Goal: Task Accomplishment & Management: Manage account settings

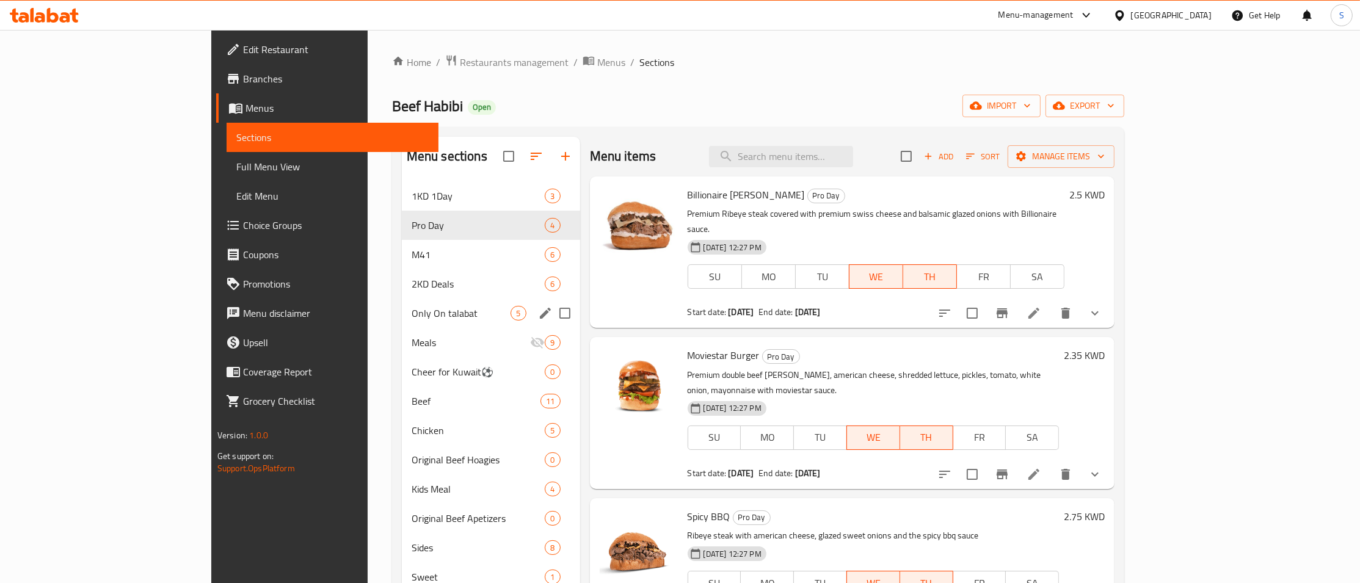
click at [412, 312] on span "Only On talabat" at bounding box center [462, 313] width 100 height 15
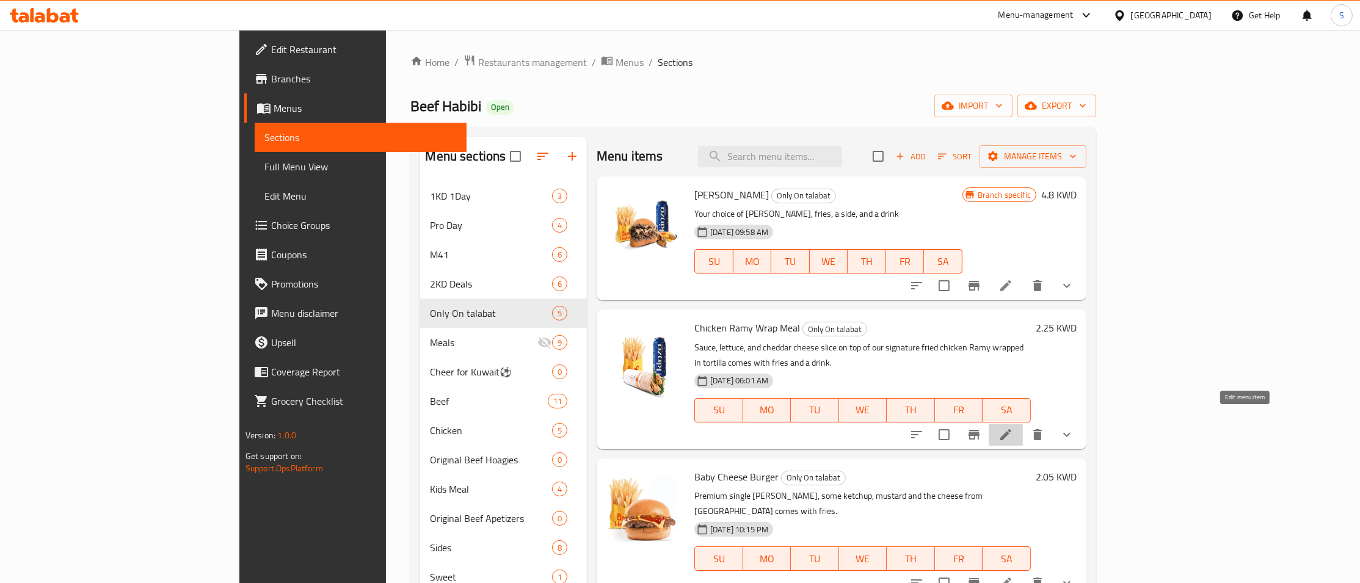
click at [1013, 428] on icon at bounding box center [1006, 435] width 15 height 15
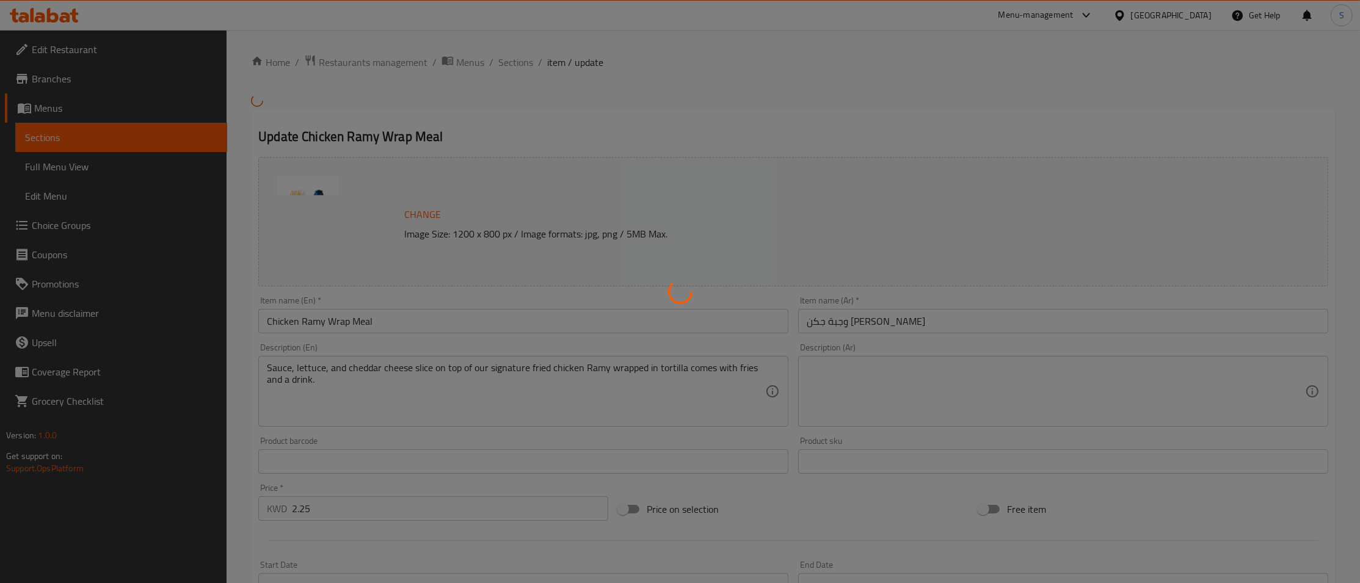
type input "اختيارك من راب"
type input "1"
type input "مشروبك"
type input "1"
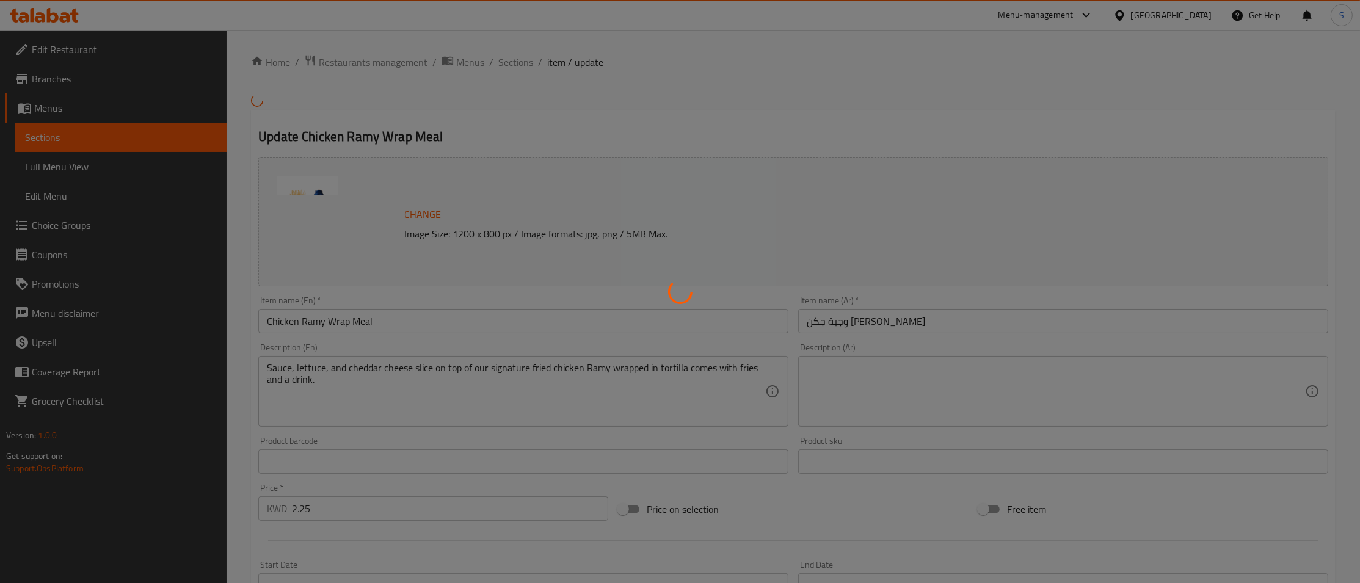
type input "1"
type input "أضافات"
type input "0"
type input "6"
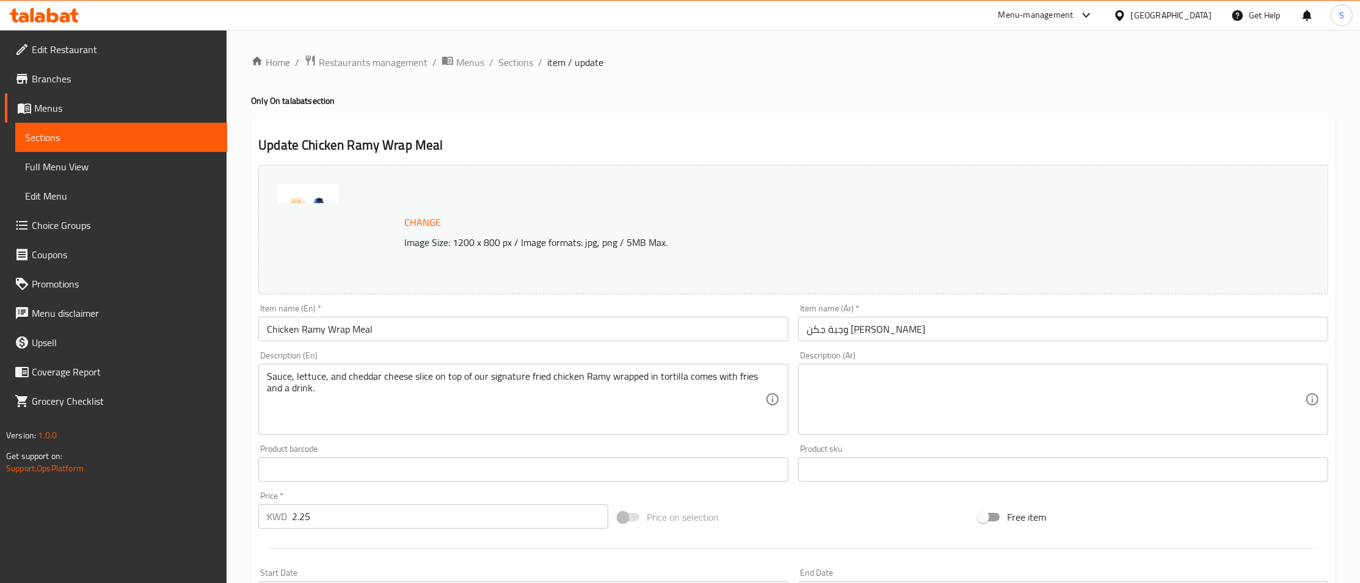
drag, startPoint x: 402, startPoint y: 334, endPoint x: 129, endPoint y: 347, distance: 272.7
click at [258, 341] on input "Chicken Ramy Wrap Meal" at bounding box center [523, 329] width 530 height 24
click at [1279, 98] on h4 "Only On talabat section" at bounding box center [793, 101] width 1085 height 12
click at [680, 162] on div "Change Image Size: 1200 x 800 px / Image formats: jpg, png / 5MB Max." at bounding box center [793, 229] width 1080 height 139
click at [91, 84] on span "Branches" at bounding box center [125, 78] width 186 height 15
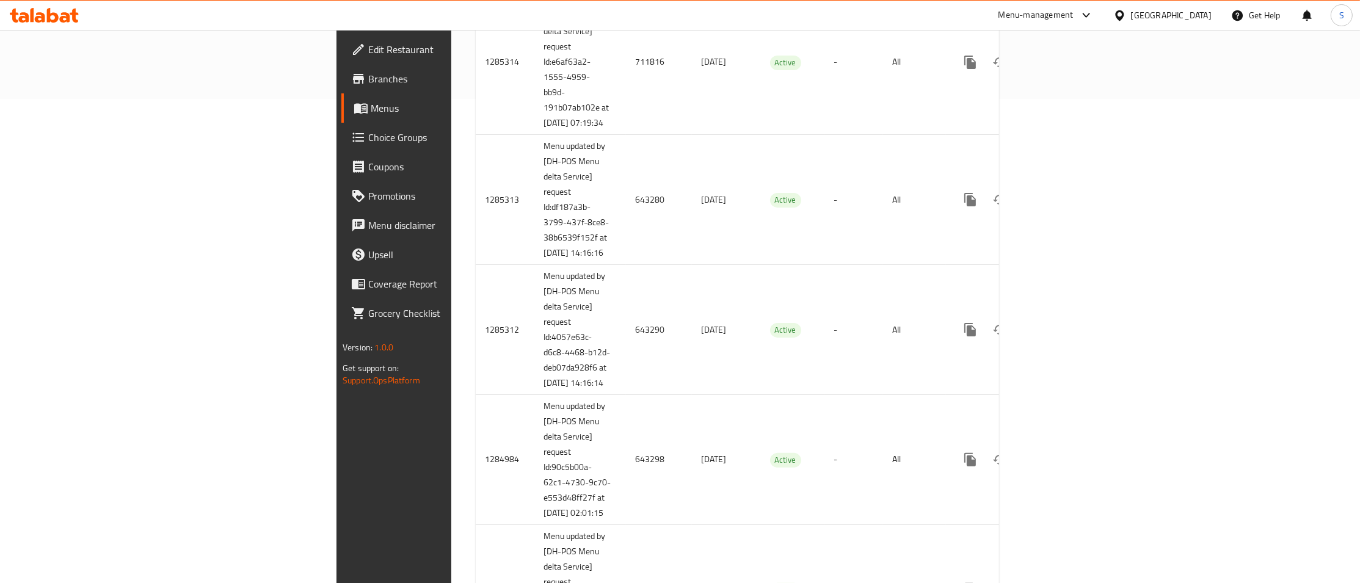
scroll to position [928, 0]
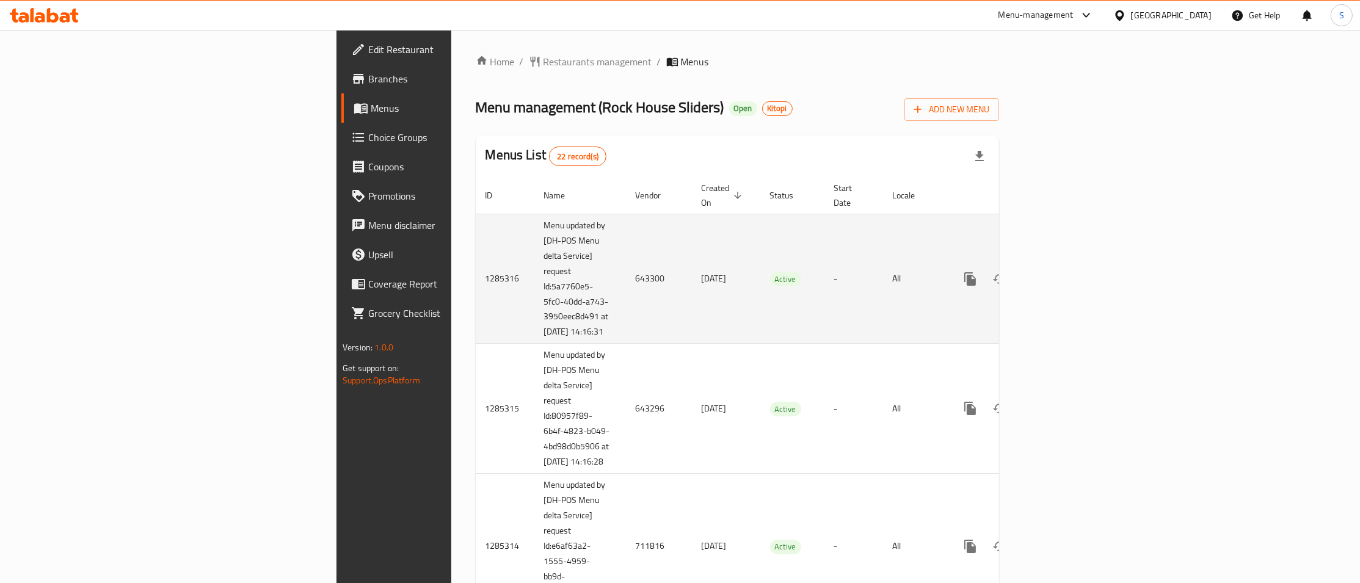
click at [1066, 272] on icon "enhanced table" at bounding box center [1058, 279] width 15 height 15
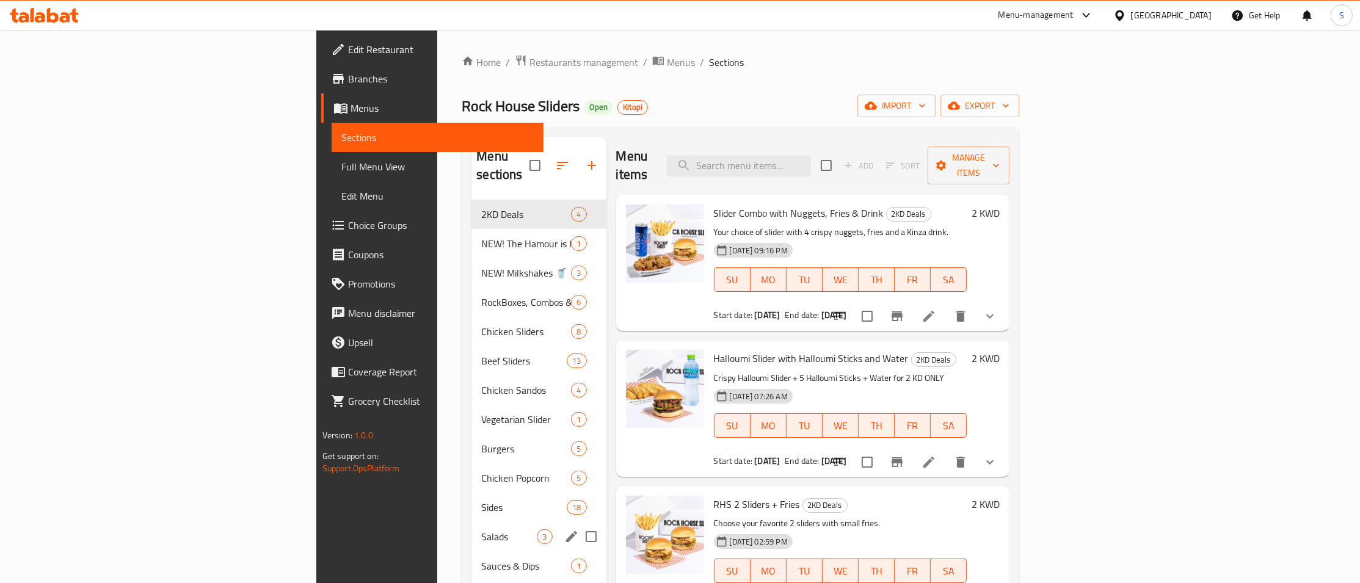
scroll to position [171, 0]
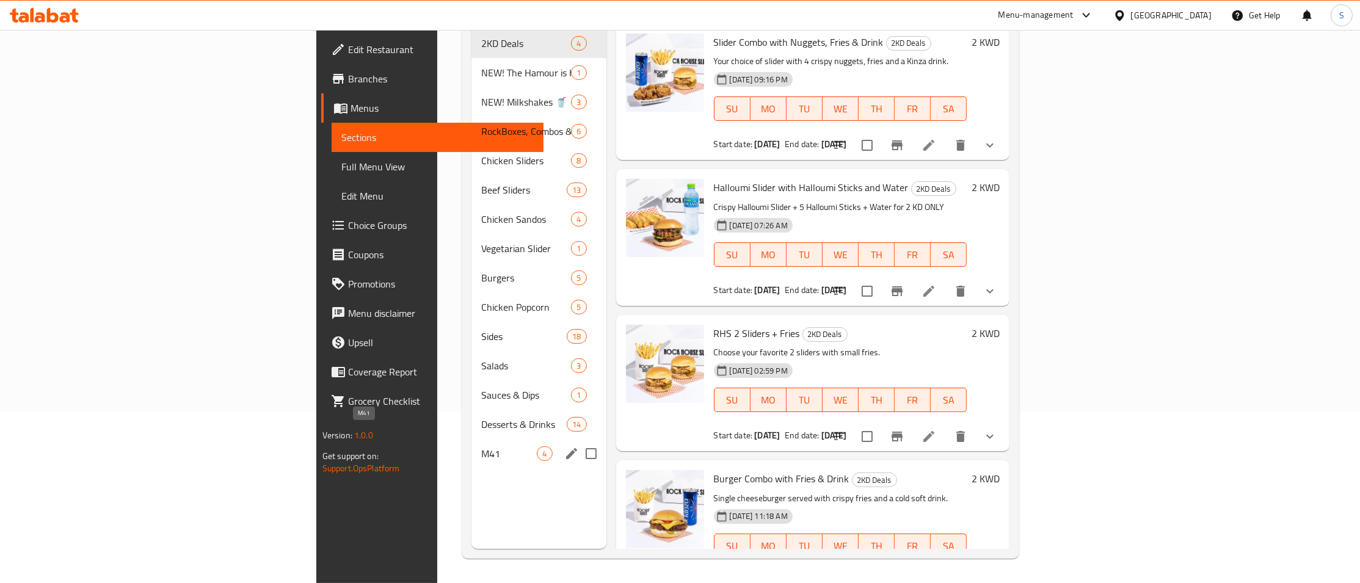
click at [481, 446] on span "M41" at bounding box center [509, 453] width 56 height 15
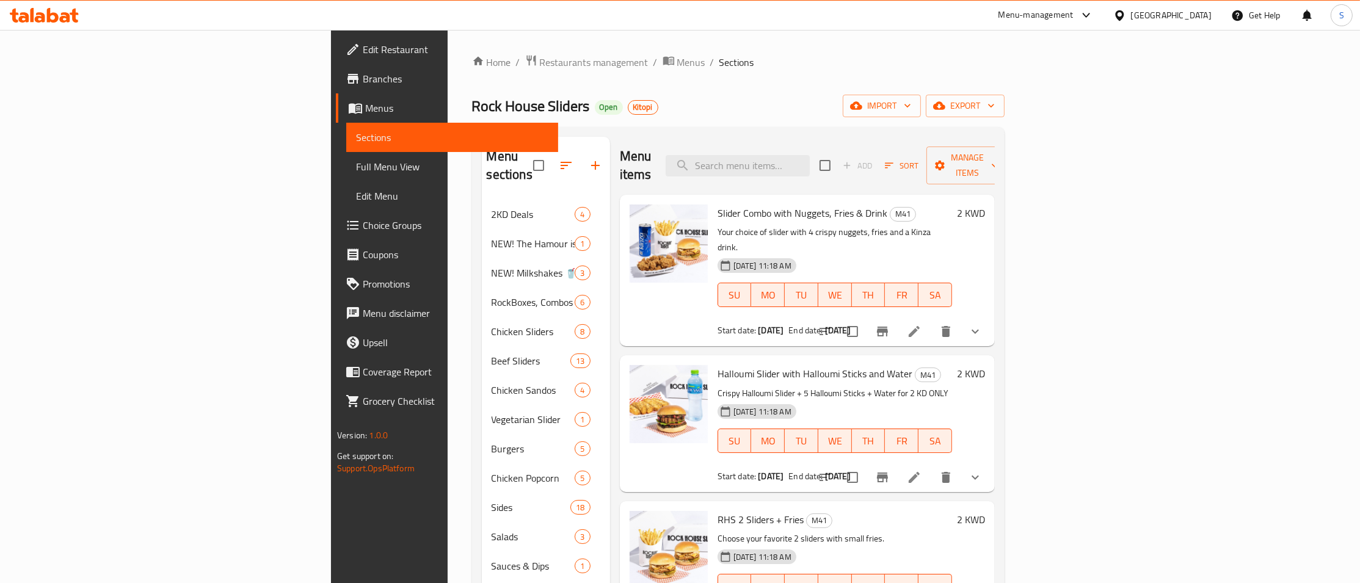
drag, startPoint x: 685, startPoint y: 298, endPoint x: 821, endPoint y: 298, distance: 136.8
click at [821, 324] on div "Start date: 10-08-2025 End date: 10-08-2125" at bounding box center [835, 330] width 235 height 12
click at [825, 322] on b "10-08-2125" at bounding box center [838, 330] width 26 height 16
click at [927, 289] on div "Slider Combo with Nuggets, Fries & Drink M41 Your choice of slider with 4 crisp…" at bounding box center [835, 271] width 244 height 142
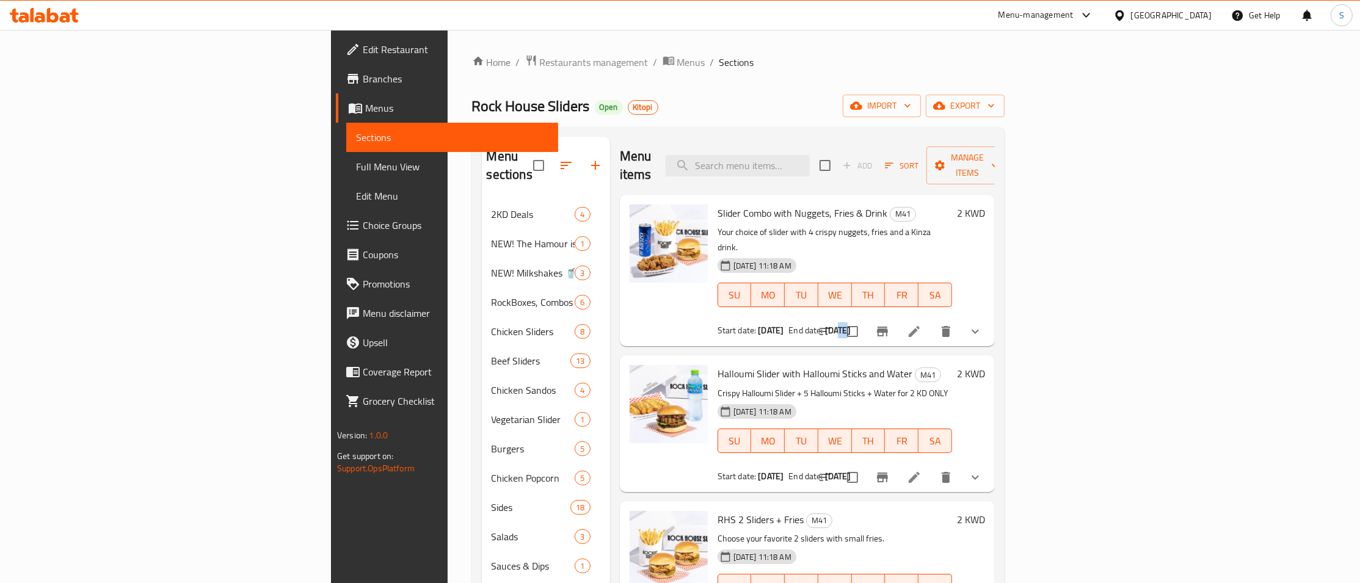
click at [922, 324] on icon at bounding box center [914, 331] width 15 height 15
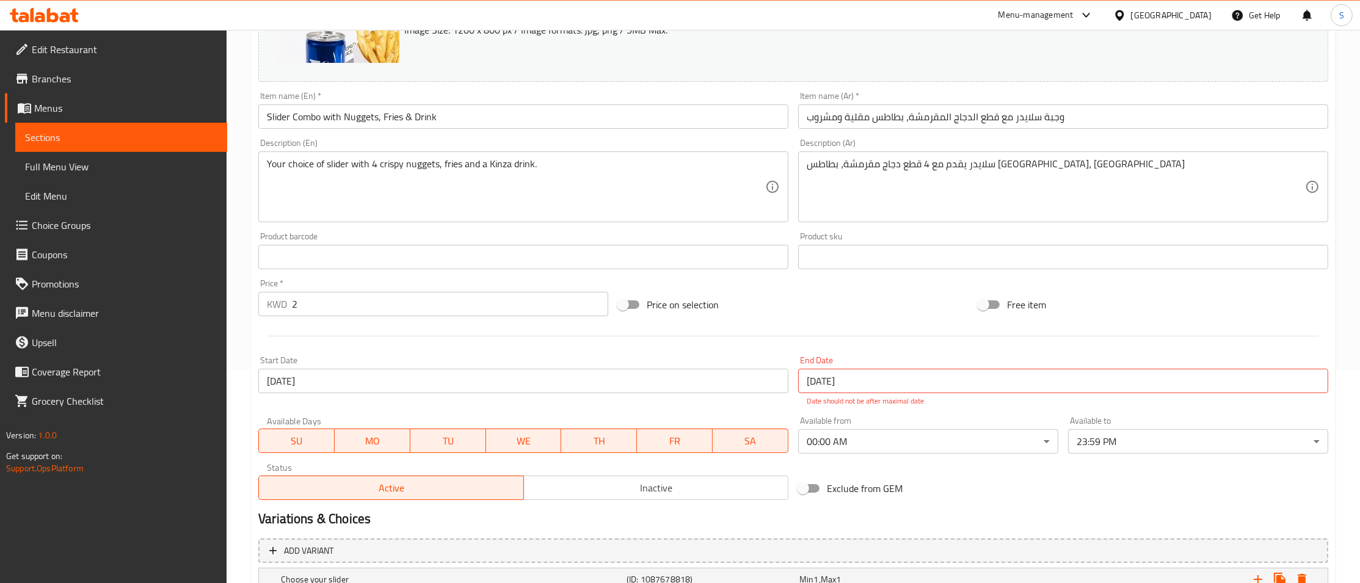
scroll to position [198, 0]
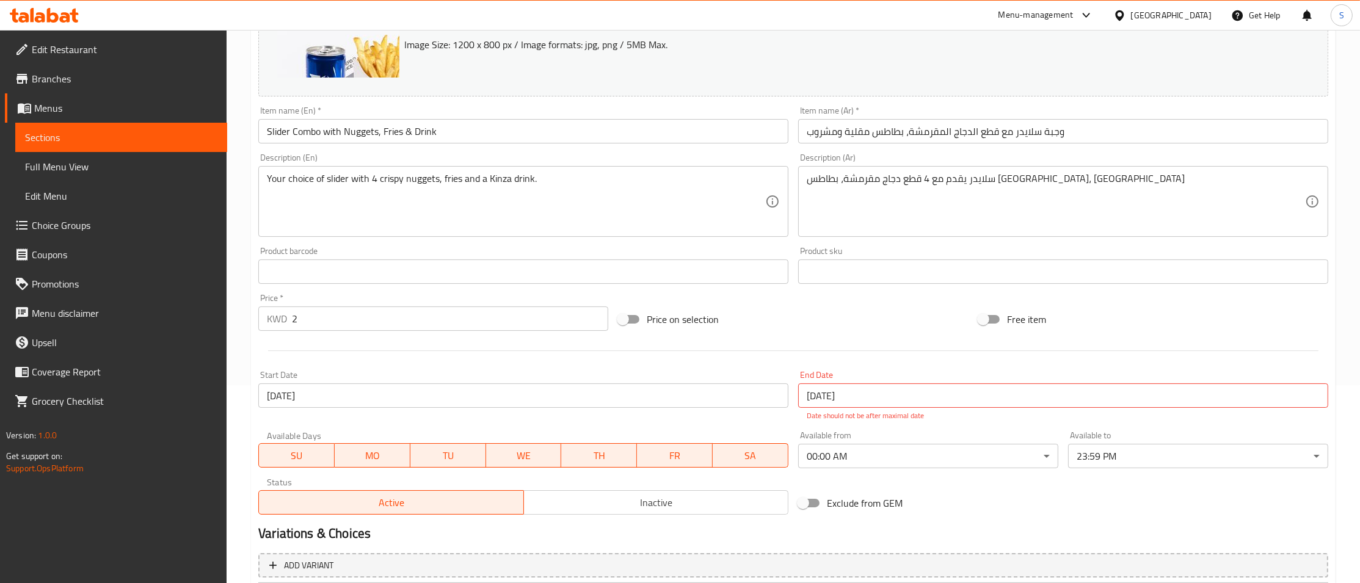
click at [506, 64] on div "Change Image Size: 1200 x 800 px / Image formats: jpg, png / 5MB Max." at bounding box center [793, 31] width 1070 height 129
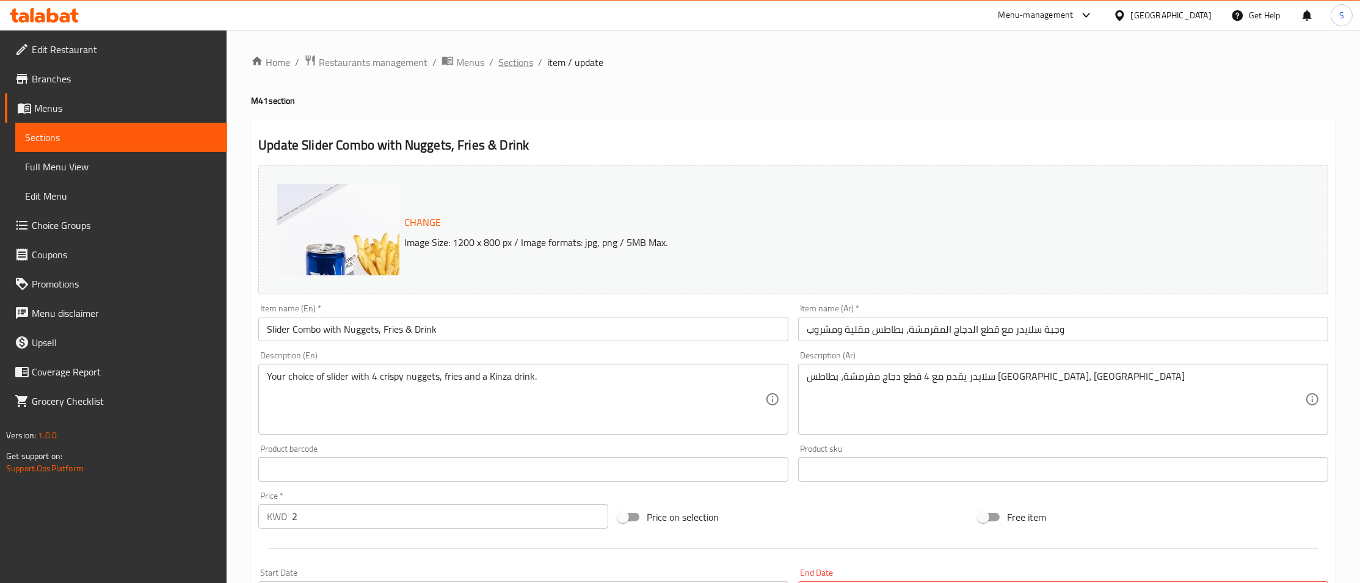
click at [507, 64] on span "Sections" at bounding box center [515, 62] width 35 height 15
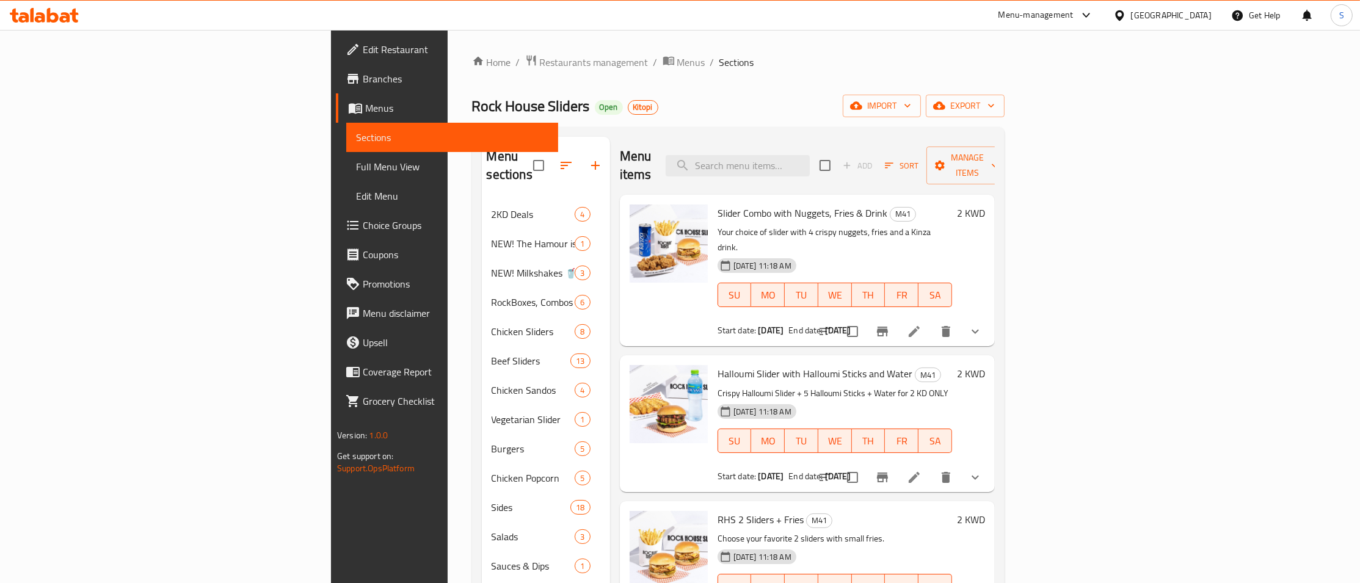
click at [448, 49] on div "Home / Restaurants management / Menus / Sections Rock House Sliders Open Kitopi…" at bounding box center [738, 392] width 581 height 724
click at [540, 65] on span "Restaurants management" at bounding box center [594, 62] width 109 height 15
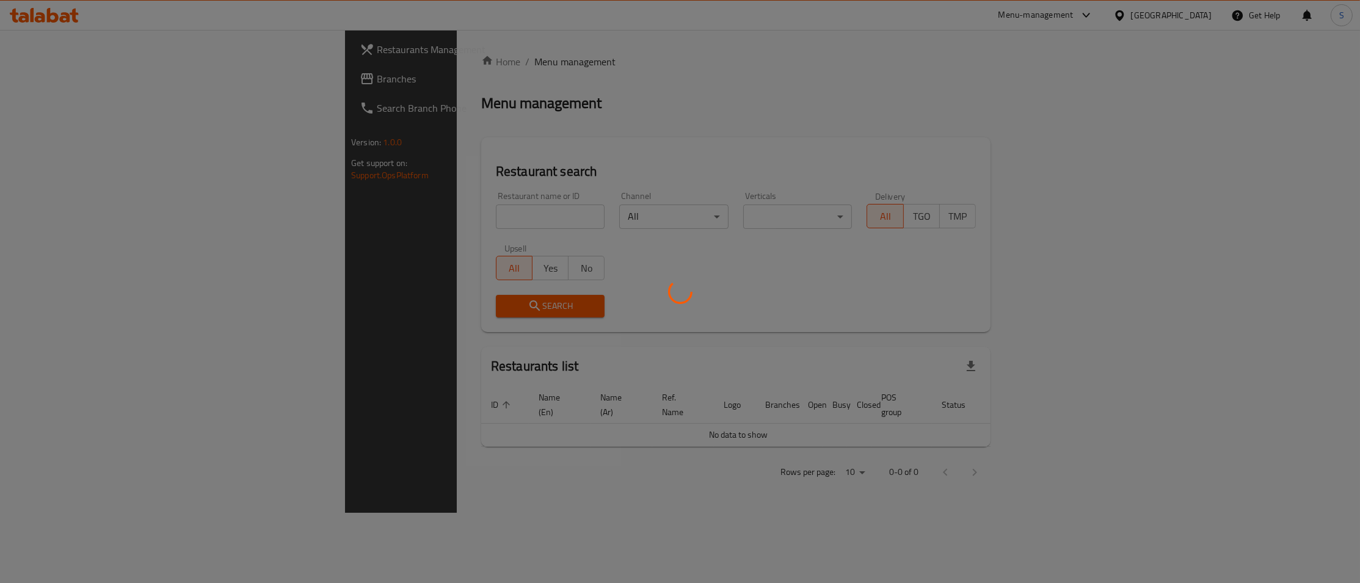
click at [406, 209] on div at bounding box center [680, 291] width 1360 height 583
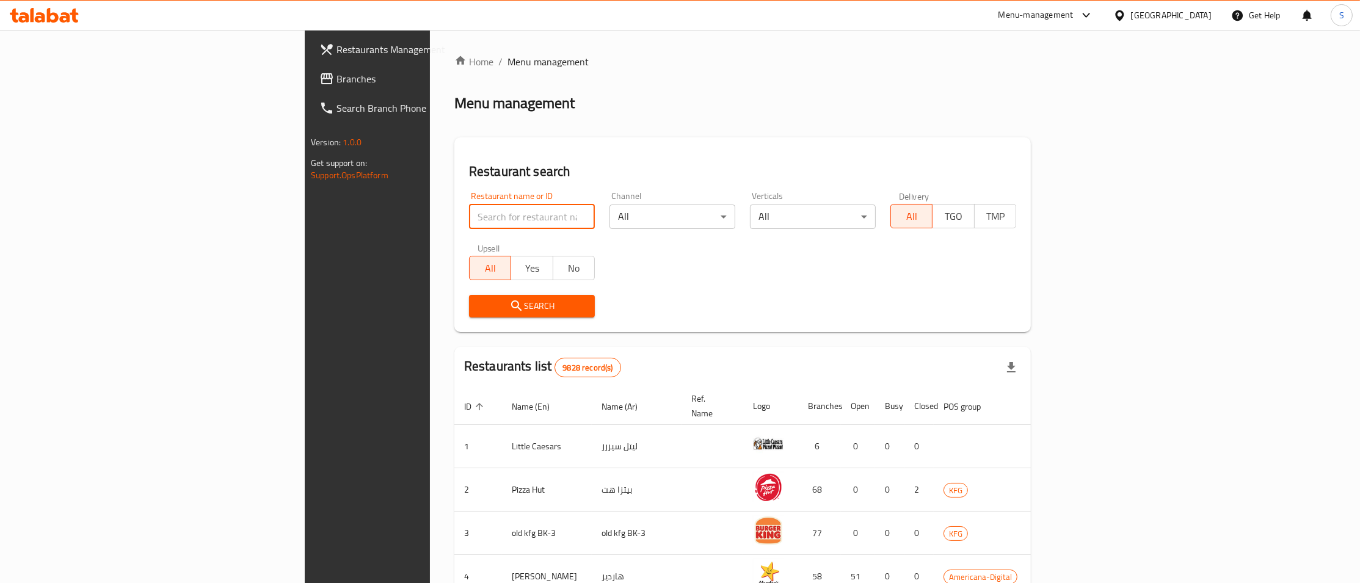
click at [469, 214] on input "search" at bounding box center [532, 217] width 126 height 24
type input "steers"
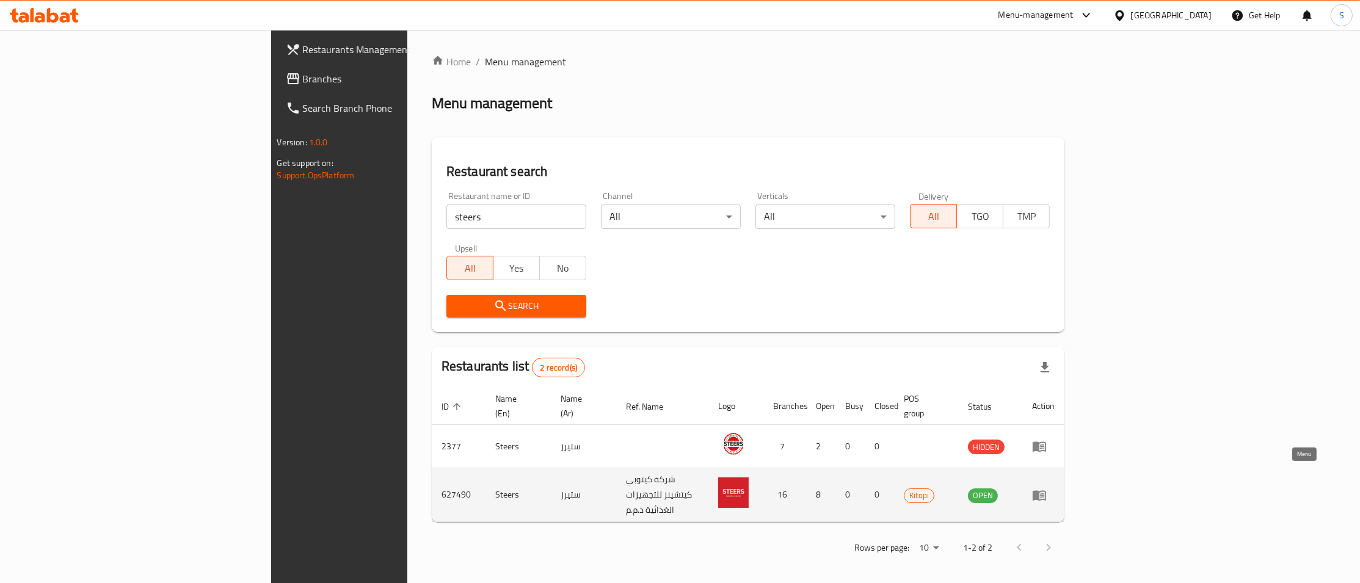
click at [1047, 488] on icon "enhanced table" at bounding box center [1039, 495] width 15 height 15
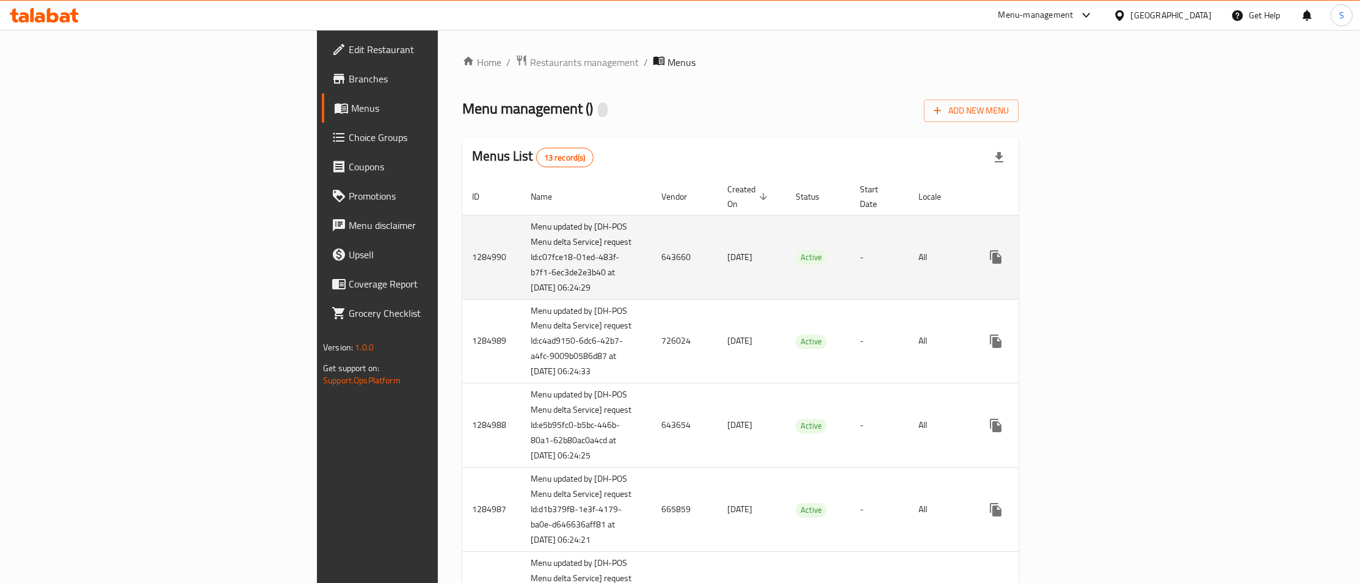
click at [1091, 250] on icon "enhanced table" at bounding box center [1084, 257] width 15 height 15
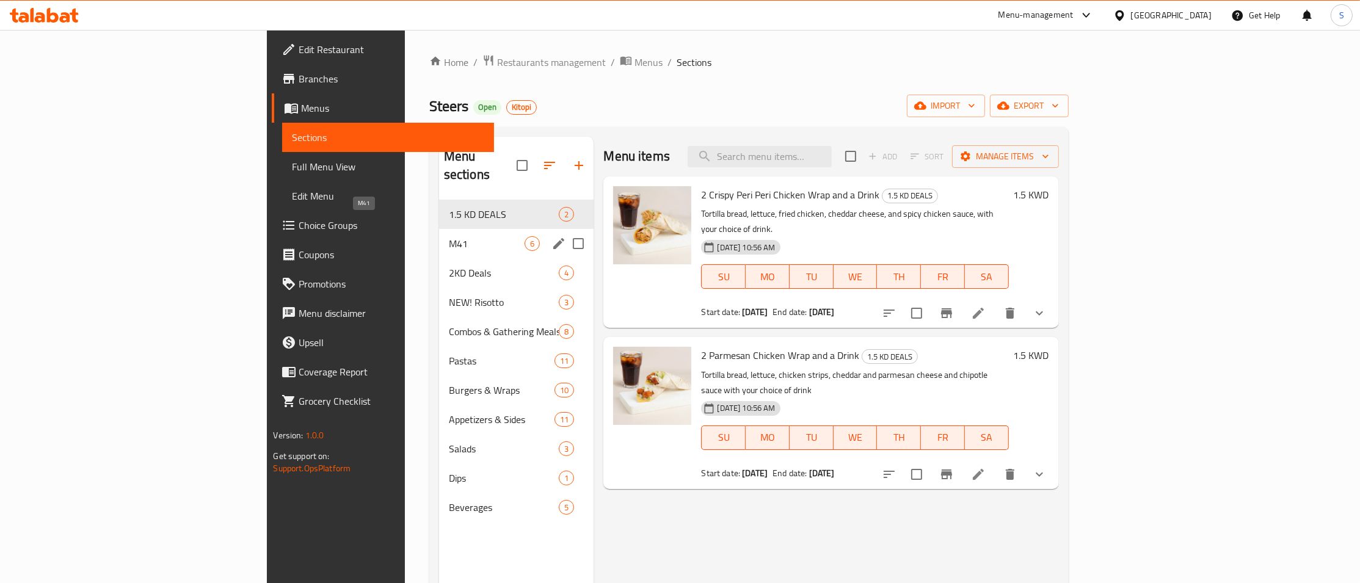
click at [449, 236] on span "M41" at bounding box center [487, 243] width 76 height 15
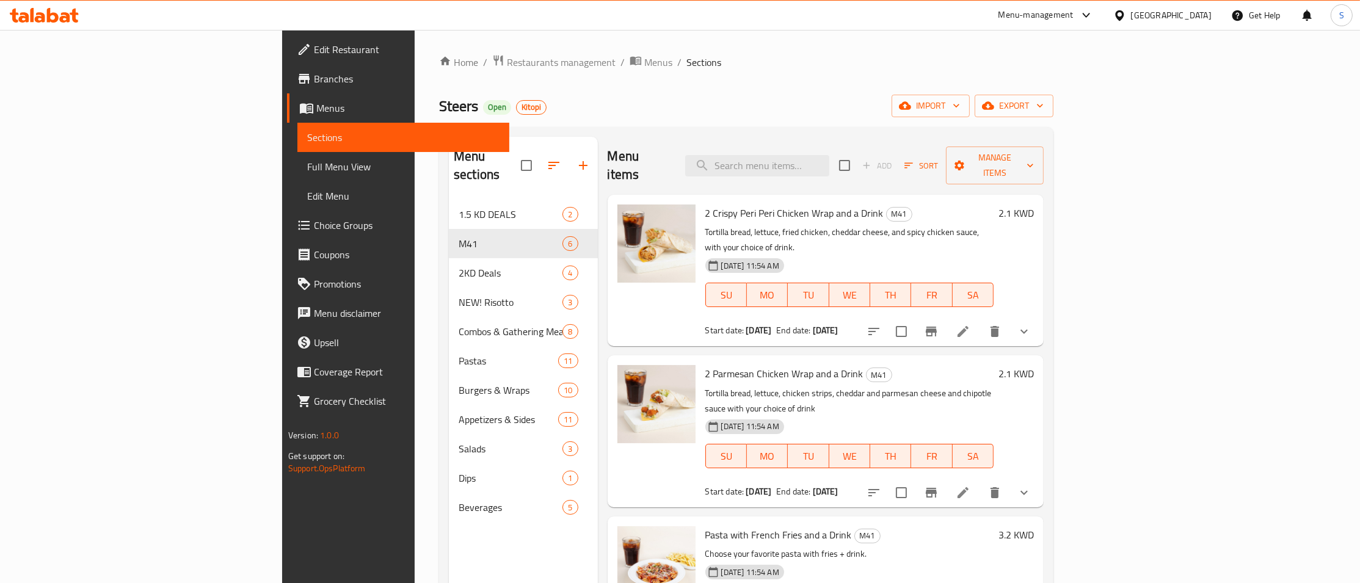
click at [744, 386] on p "Tortilla bread, lettuce, chicken strips, cheddar and parmesan cheese and chipot…" at bounding box center [849, 401] width 289 height 31
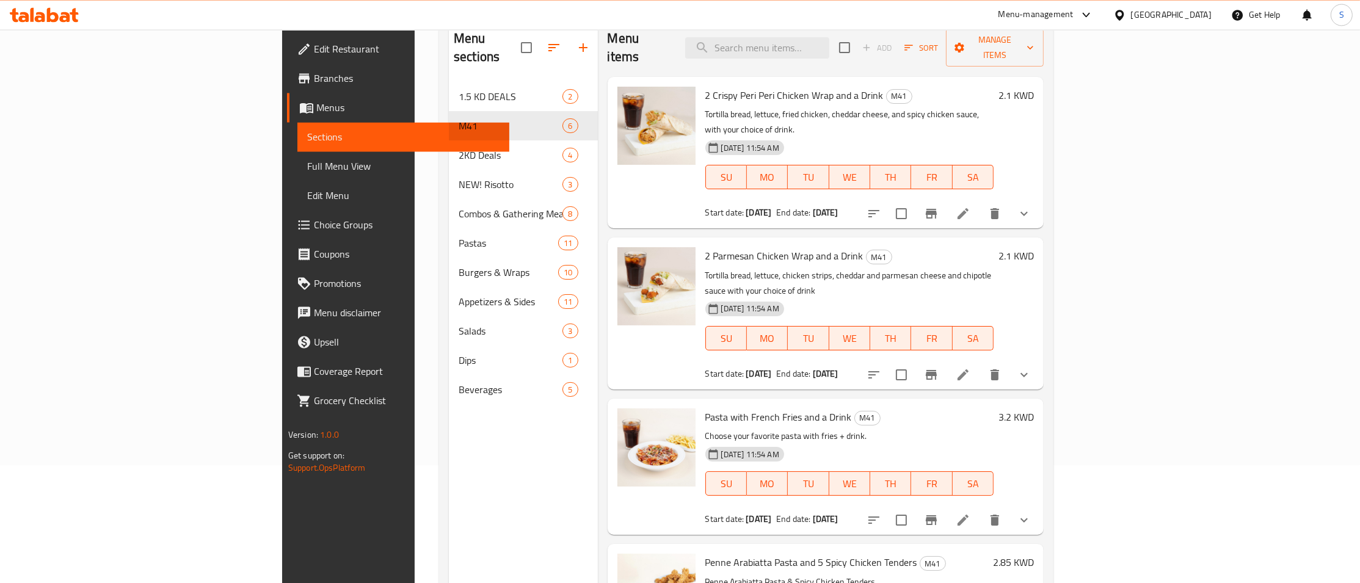
scroll to position [105, 0]
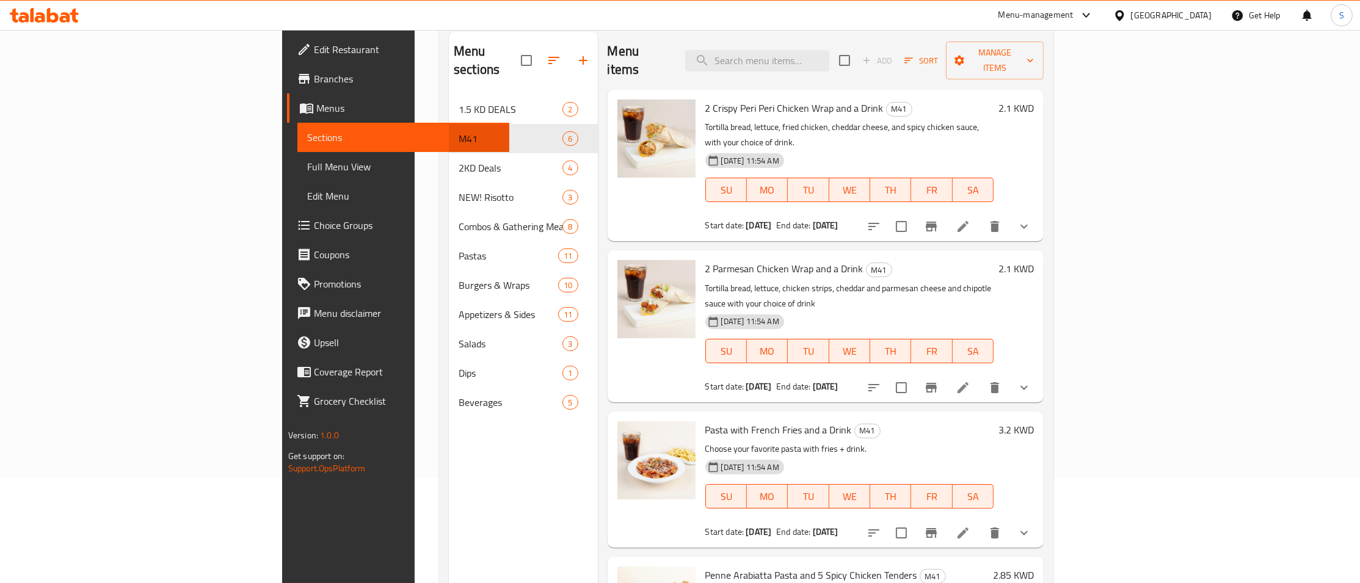
click at [746, 379] on b "10-08-2025" at bounding box center [759, 387] width 26 height 16
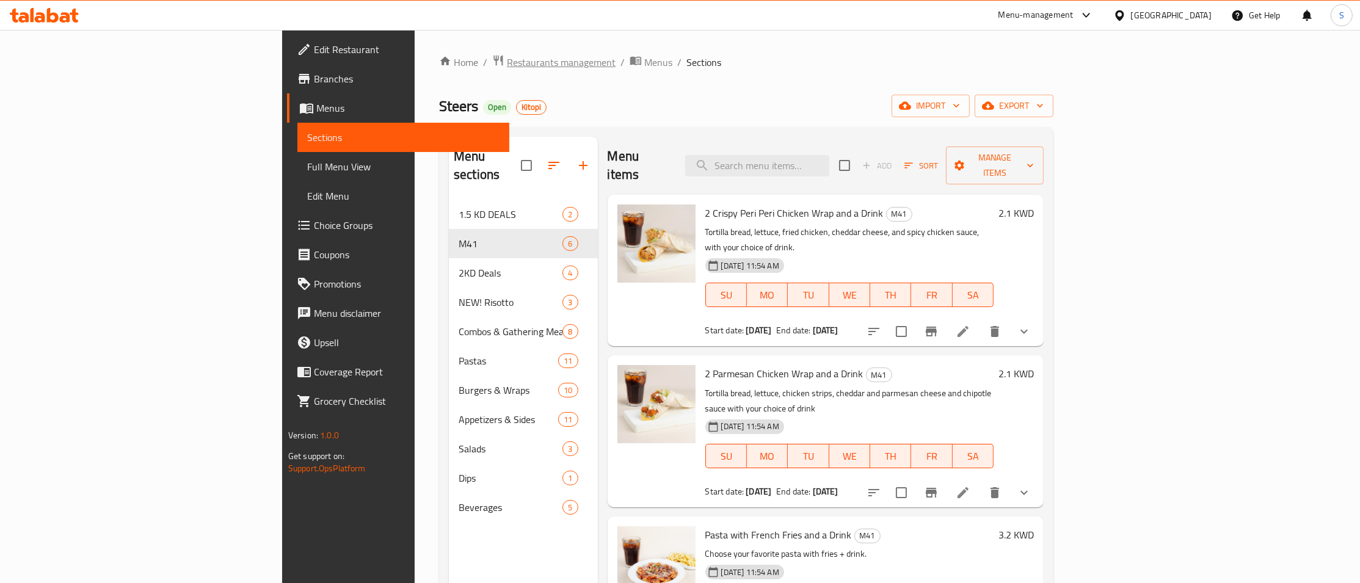
click at [507, 65] on span "Restaurants management" at bounding box center [561, 62] width 109 height 15
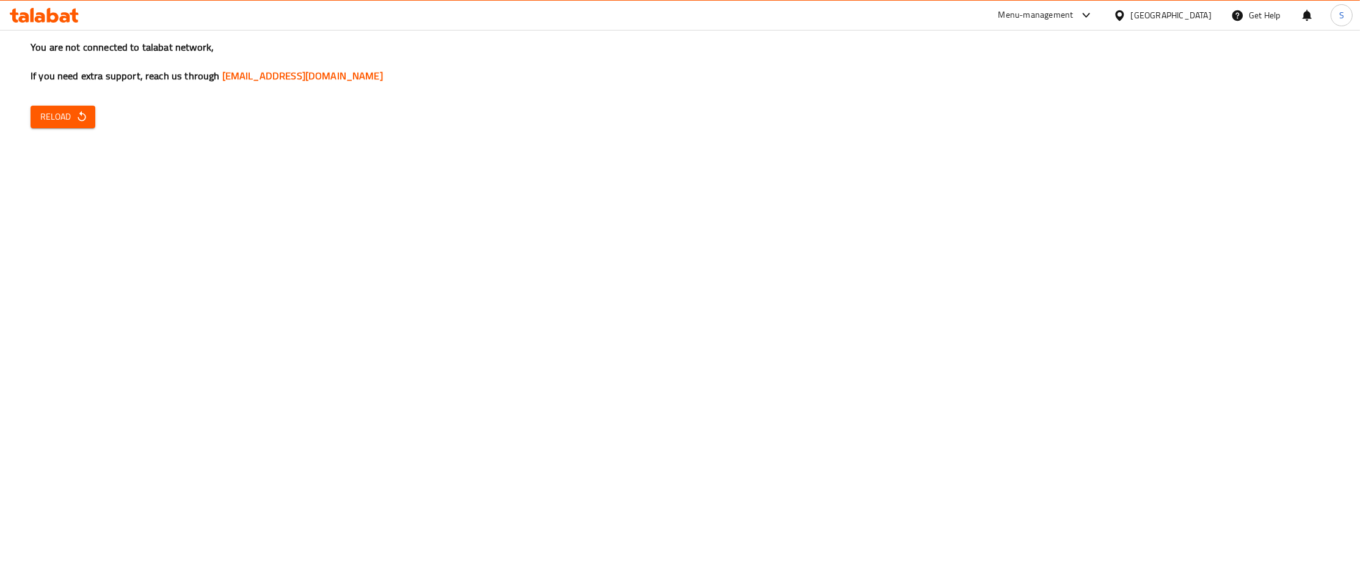
click at [63, 113] on span "Reload" at bounding box center [62, 116] width 45 height 15
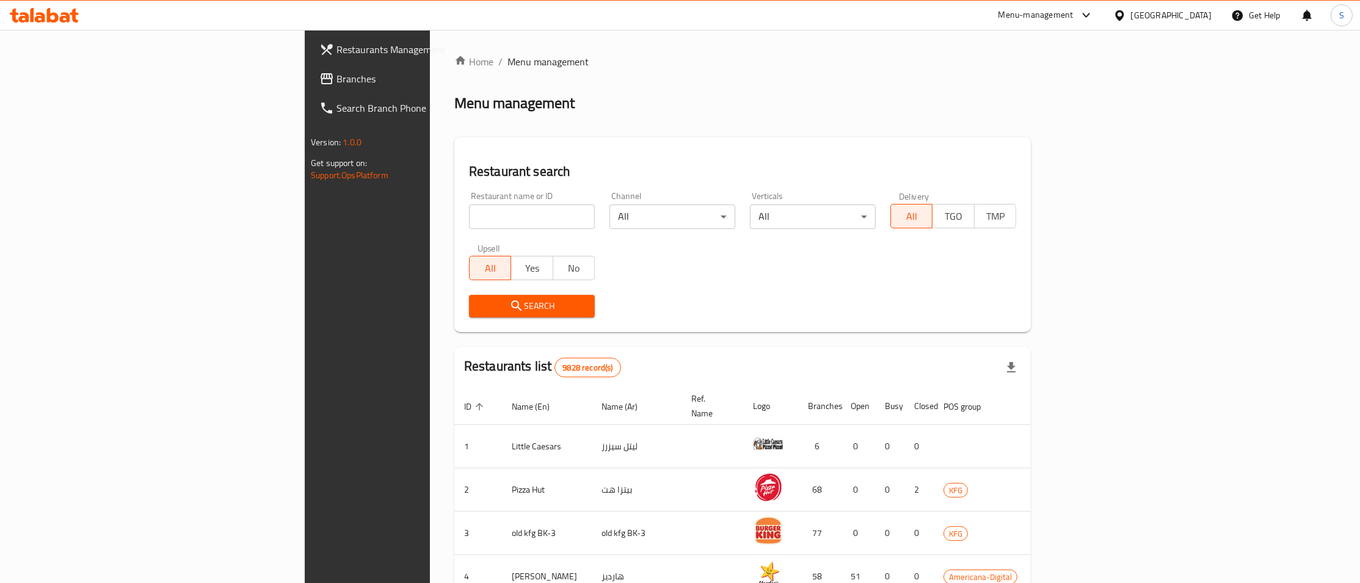
click at [469, 210] on input "search" at bounding box center [532, 217] width 126 height 24
type input "pick"
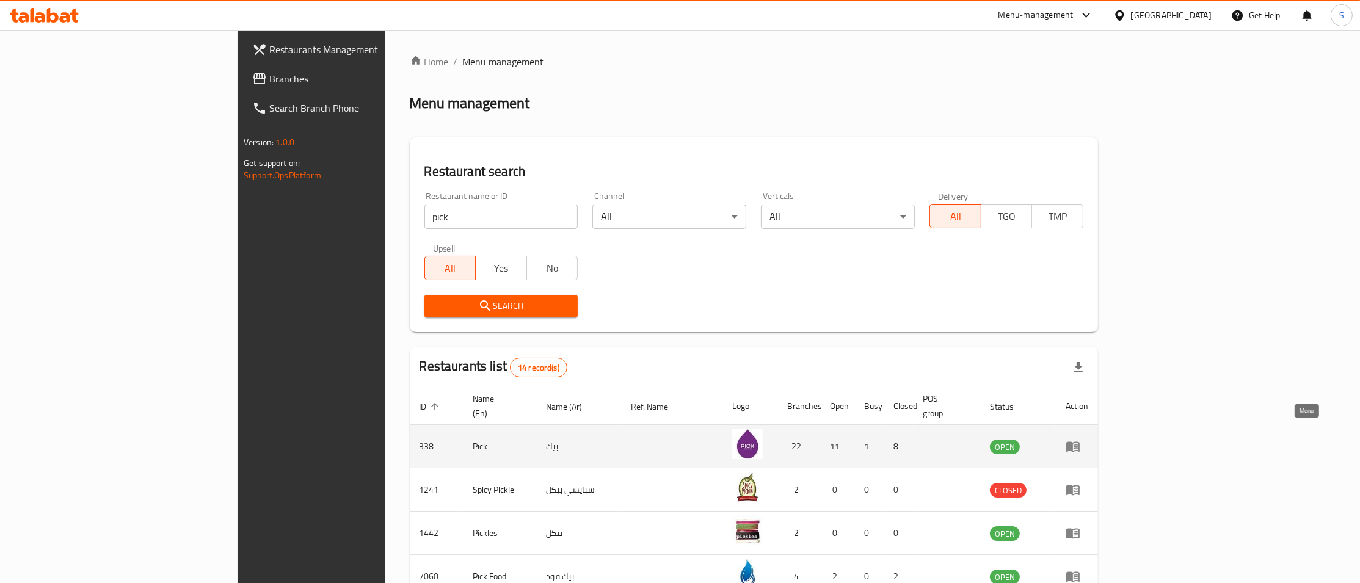
click at [1080, 442] on icon "enhanced table" at bounding box center [1072, 447] width 13 height 10
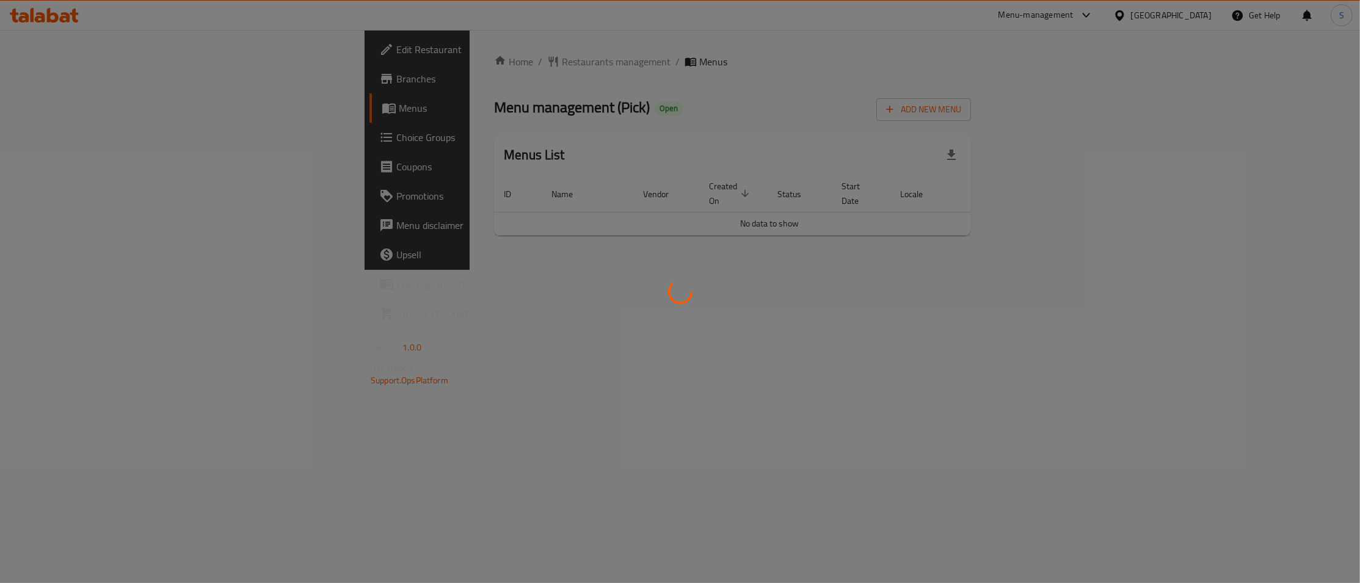
click at [43, 78] on div at bounding box center [680, 291] width 1360 height 583
click at [60, 80] on div at bounding box center [680, 291] width 1360 height 583
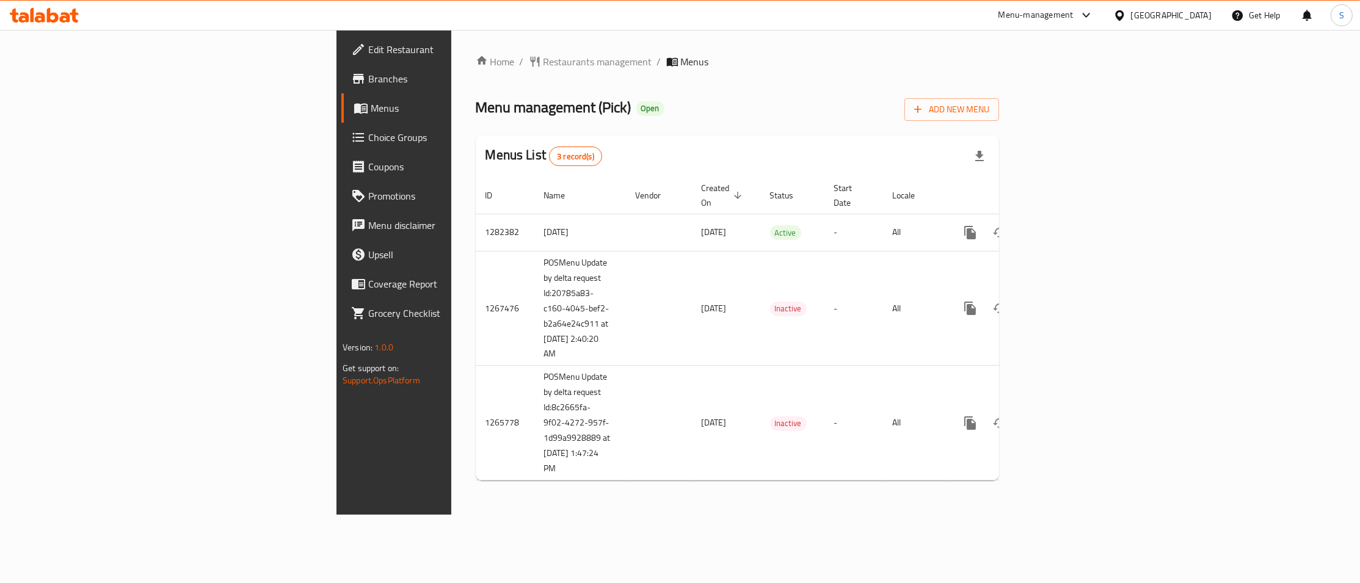
drag, startPoint x: 860, startPoint y: 205, endPoint x: 566, endPoint y: 175, distance: 295.8
click at [646, 199] on table "ID Name Vendor Created On sorted descending Status Start Date Locale Actions 12…" at bounding box center [779, 329] width 607 height 304
click at [368, 74] on span "Branches" at bounding box center [461, 78] width 186 height 15
